Goal: Task Accomplishment & Management: Use online tool/utility

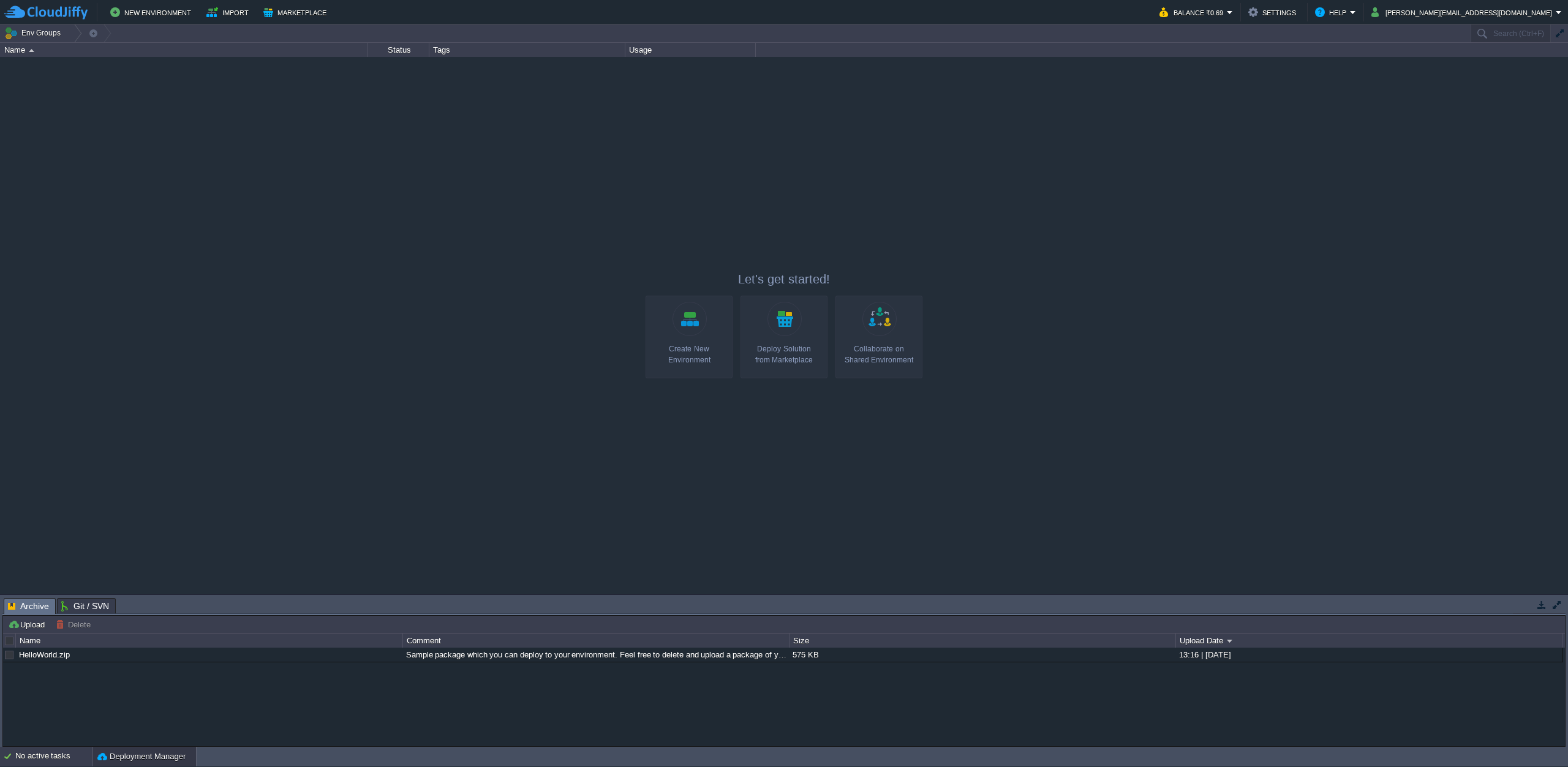
click at [39, 757] on div "No active tasks" at bounding box center [54, 757] width 77 height 20
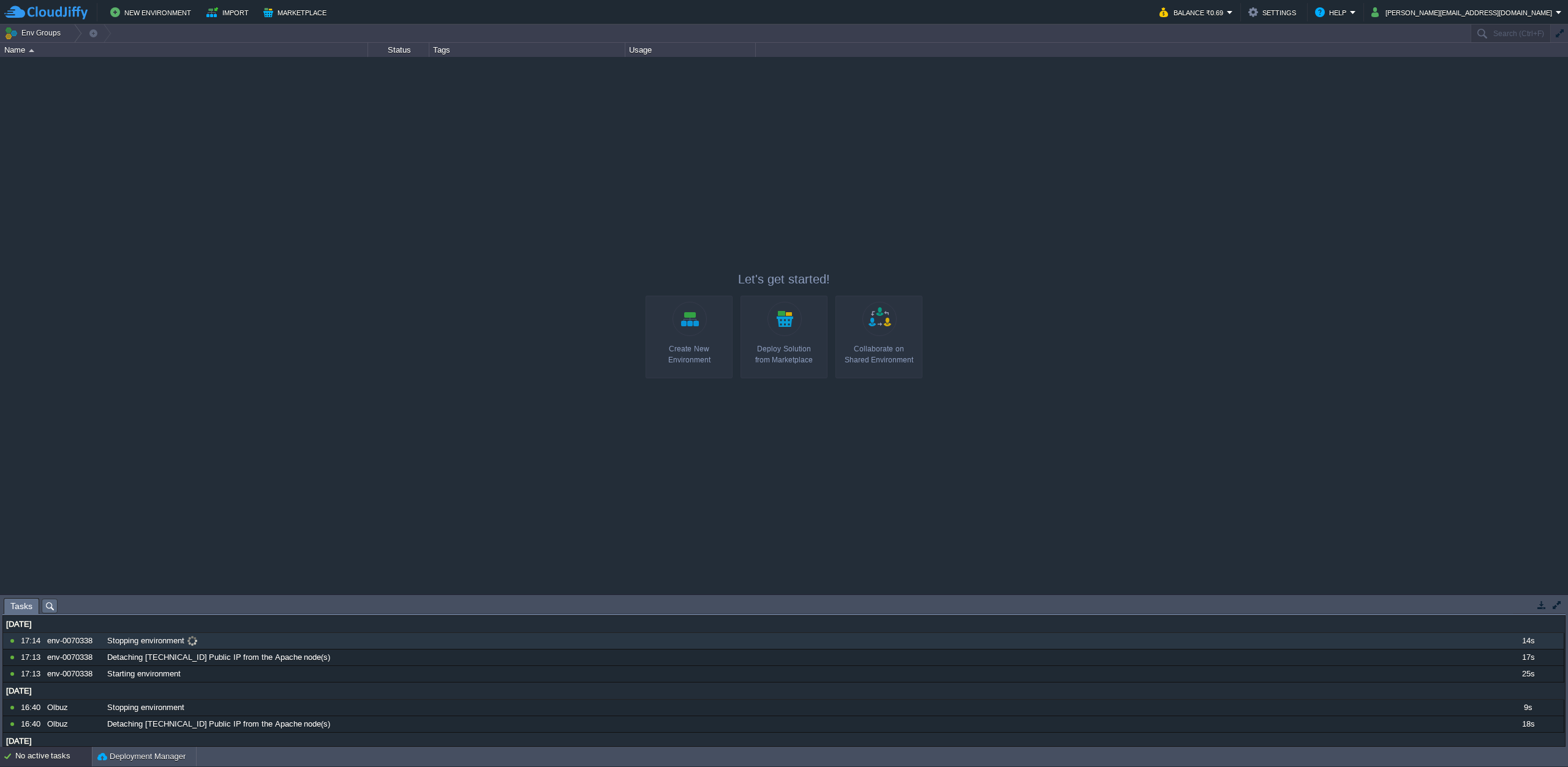
click at [148, 642] on span "Stopping environment" at bounding box center [145, 641] width 77 height 11
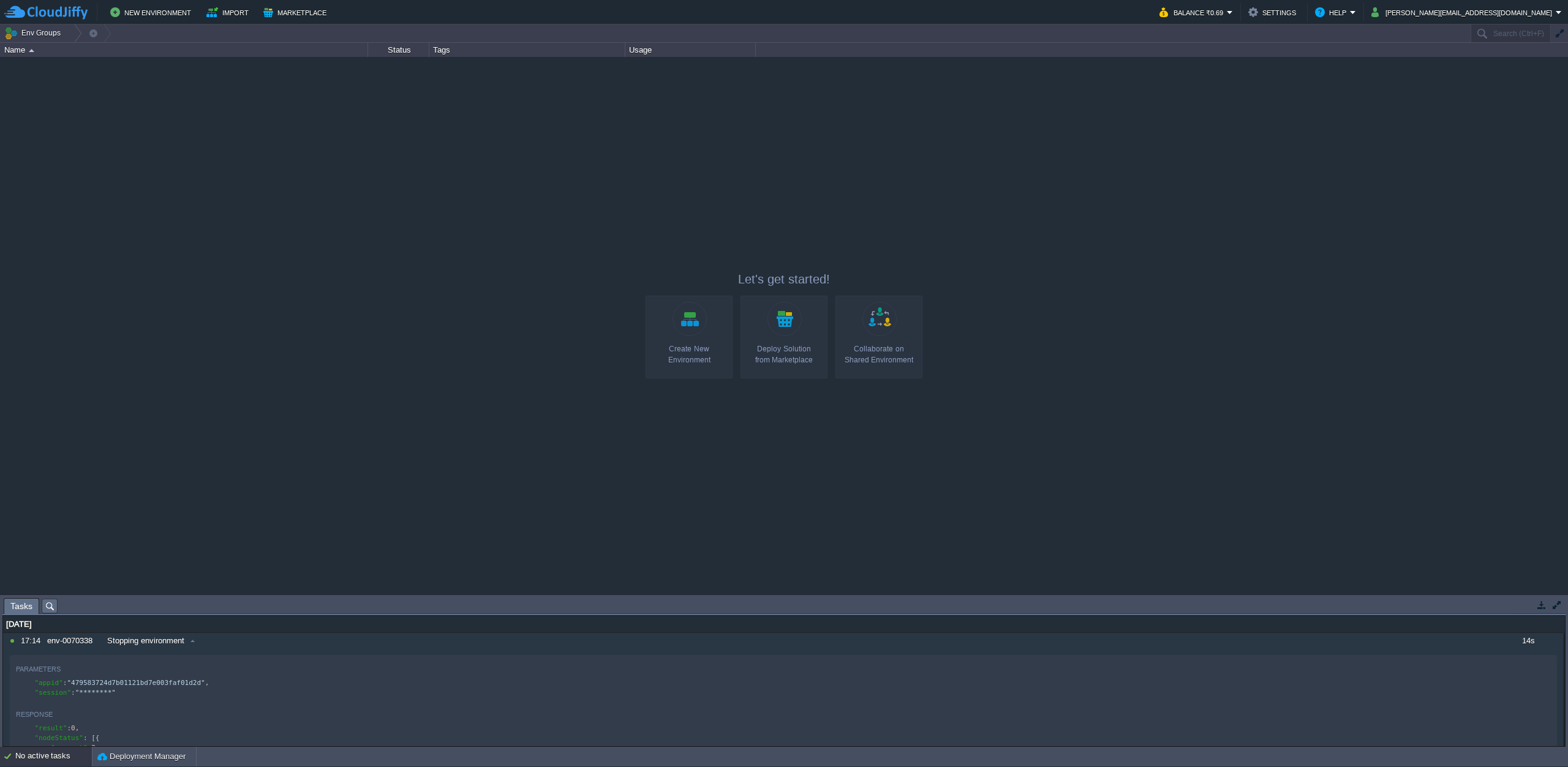
click at [683, 321] on link "Create New Environment" at bounding box center [689, 337] width 87 height 83
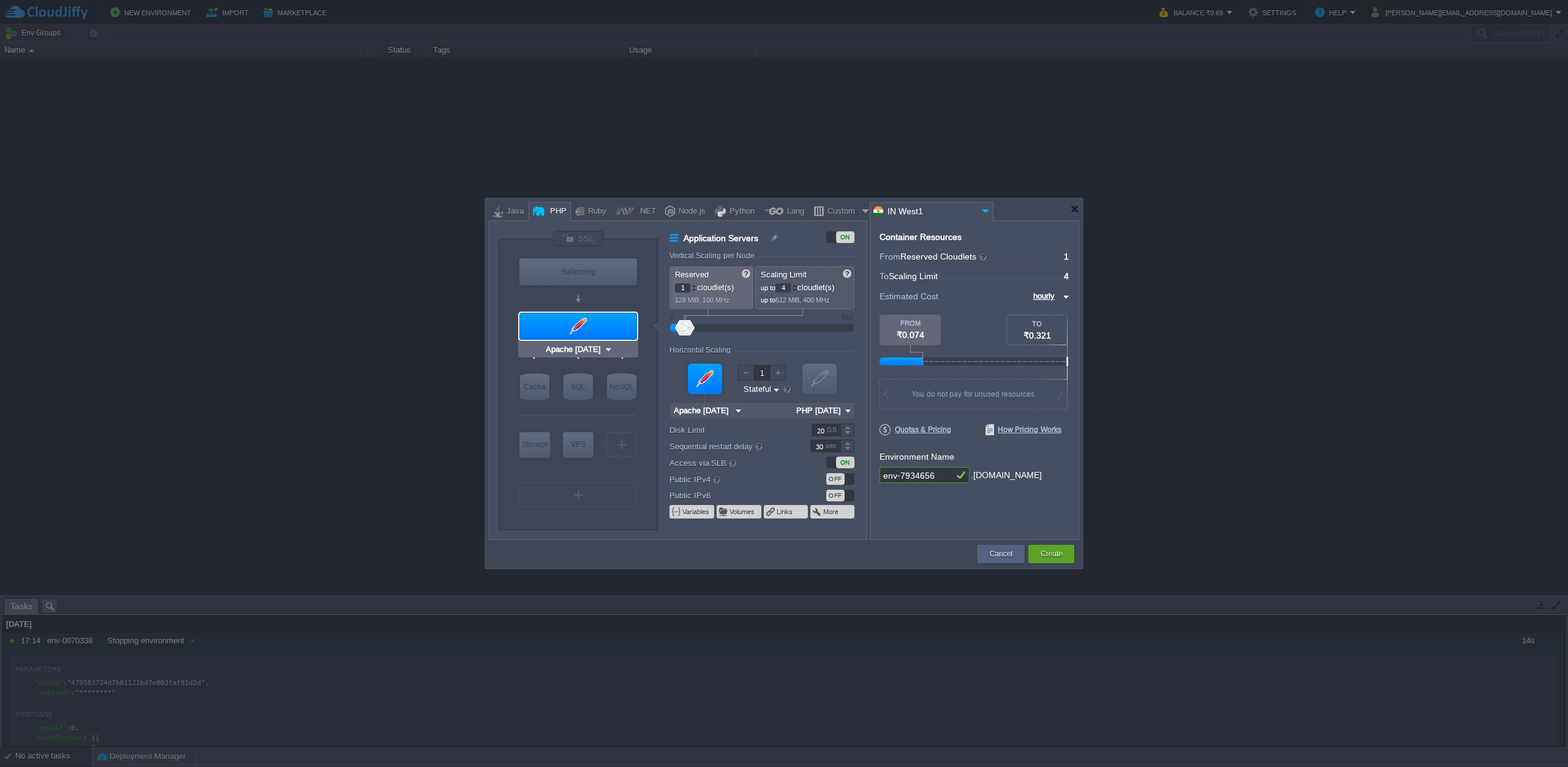
type input "NGINX 1.28.0"
click at [680, 214] on div "Node.js" at bounding box center [690, 211] width 30 height 18
type input "Application Servers"
type input "4"
type input "8"
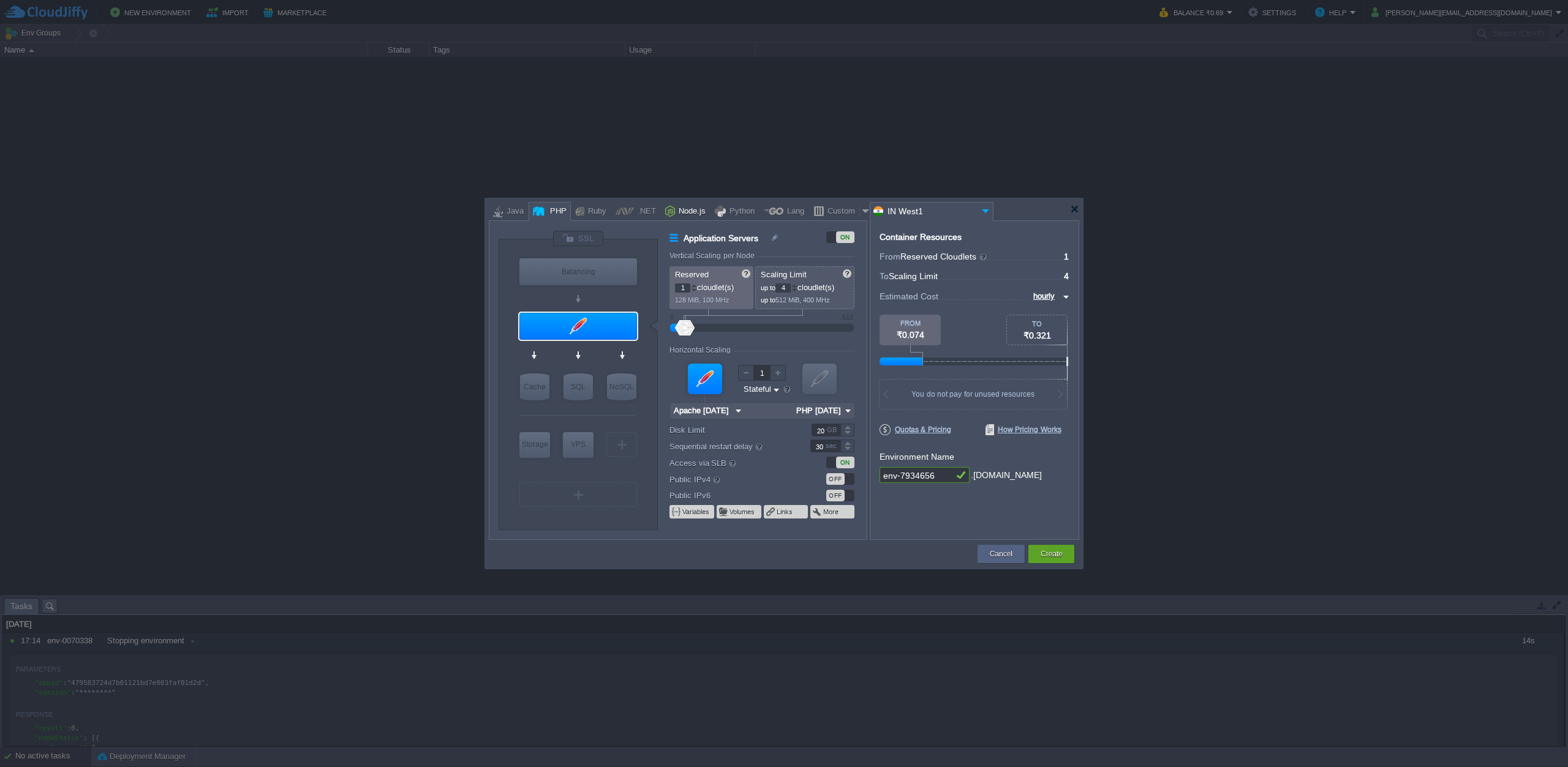
type input "Node.js 24.6.0 LTS"
type input "24.6.0-pm2"
click at [731, 211] on div "Python" at bounding box center [740, 211] width 28 height 18
type input "Application Servers"
type input "1"
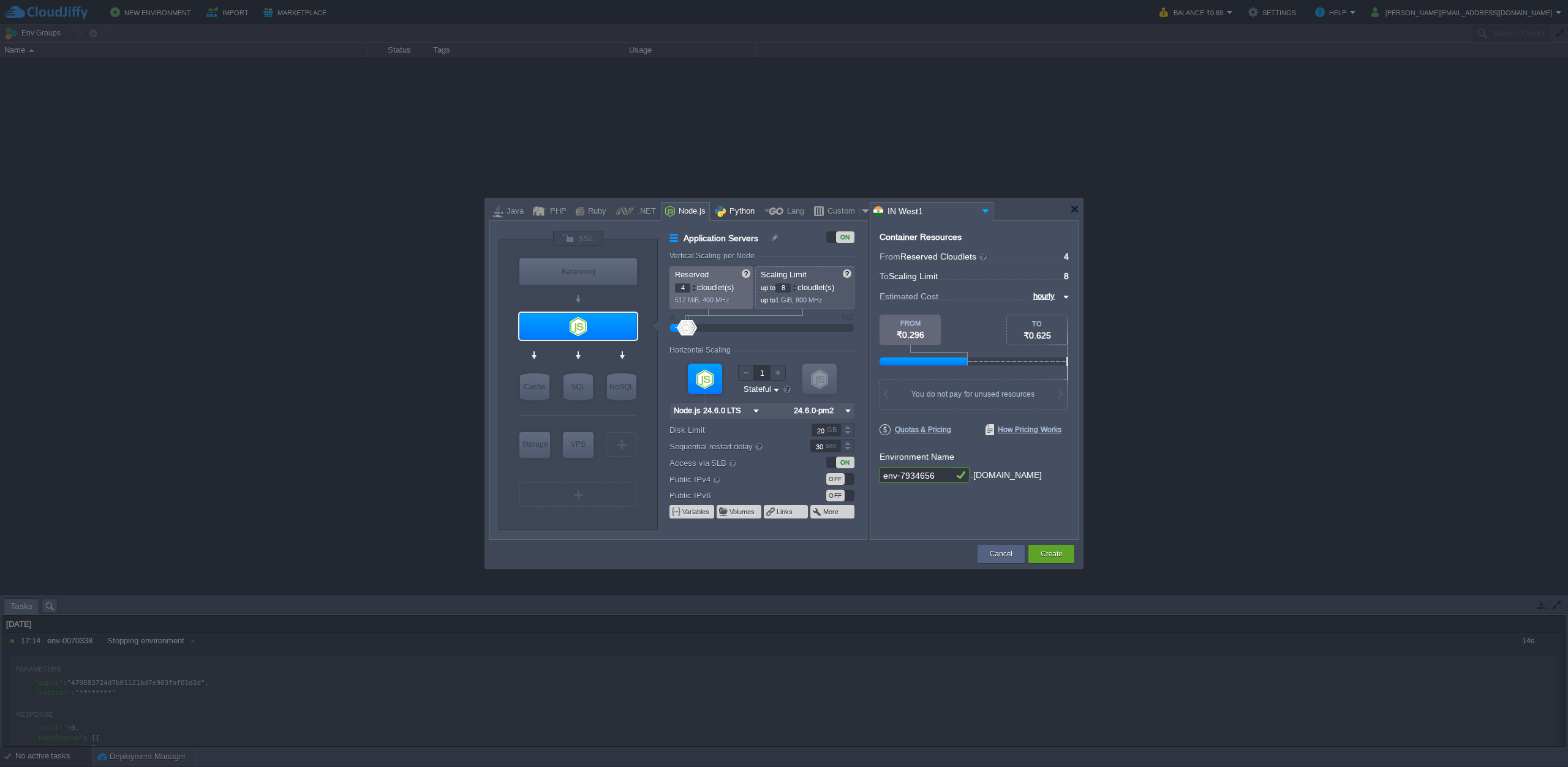
type input "4"
type input "Apache Python..."
type input "Python 3.13.7"
